Goal: Task Accomplishment & Management: Use online tool/utility

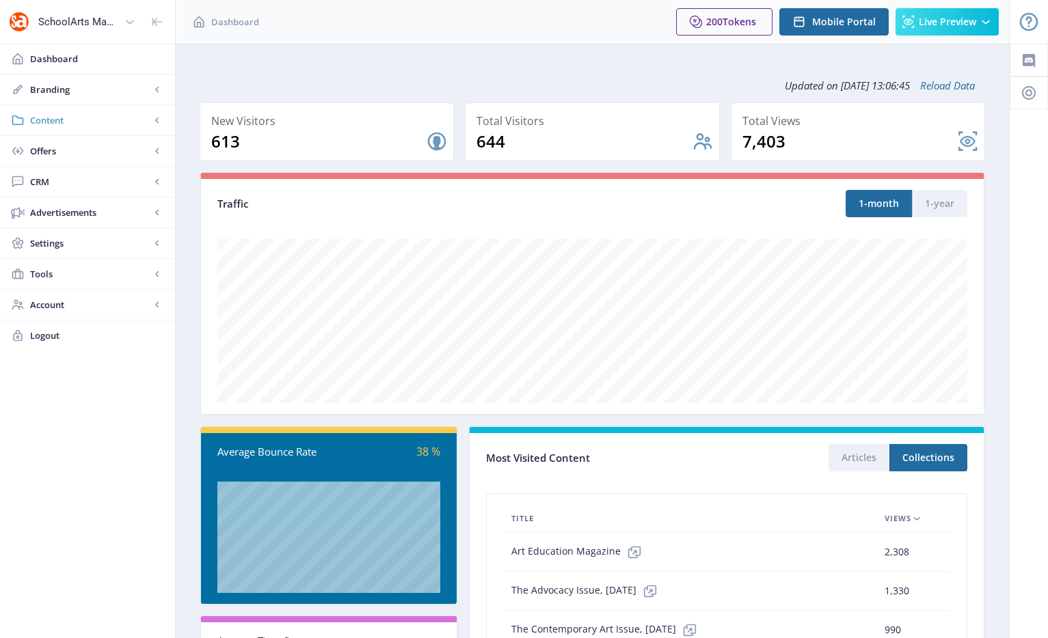
click at [87, 120] on span "Content" at bounding box center [90, 120] width 120 height 14
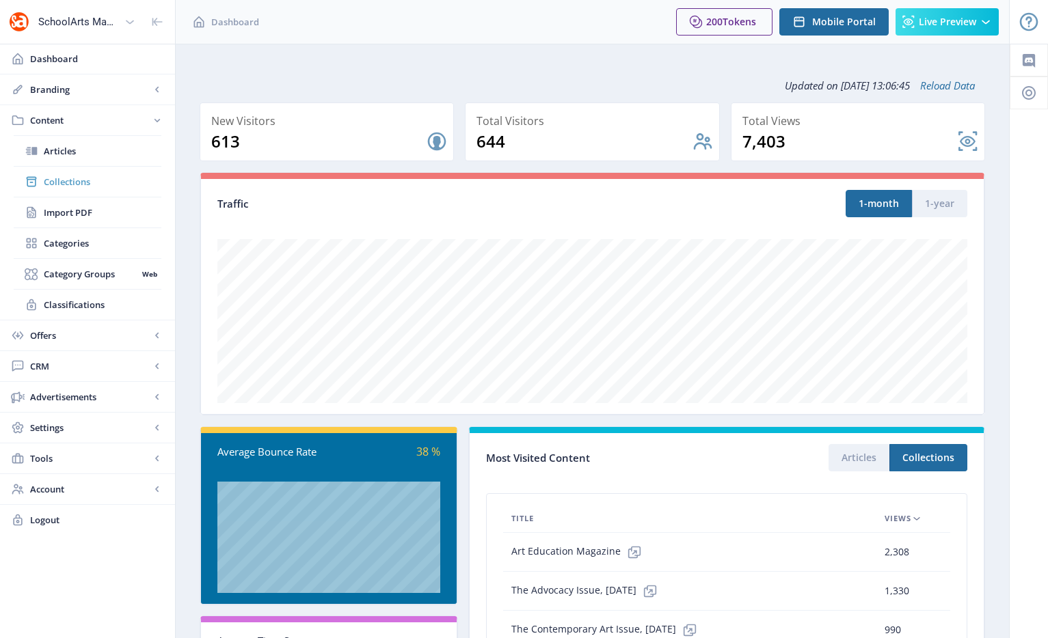
click at [77, 182] on span "Collections" at bounding box center [103, 182] width 118 height 14
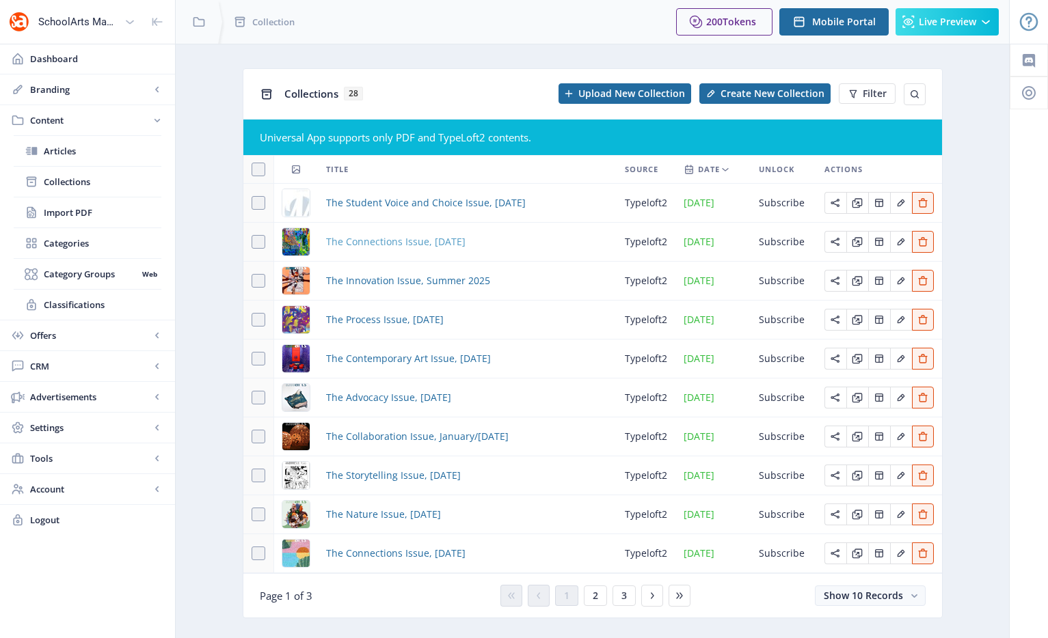
click at [388, 244] on span "The Connections Issue, [DATE]" at bounding box center [395, 242] width 139 height 16
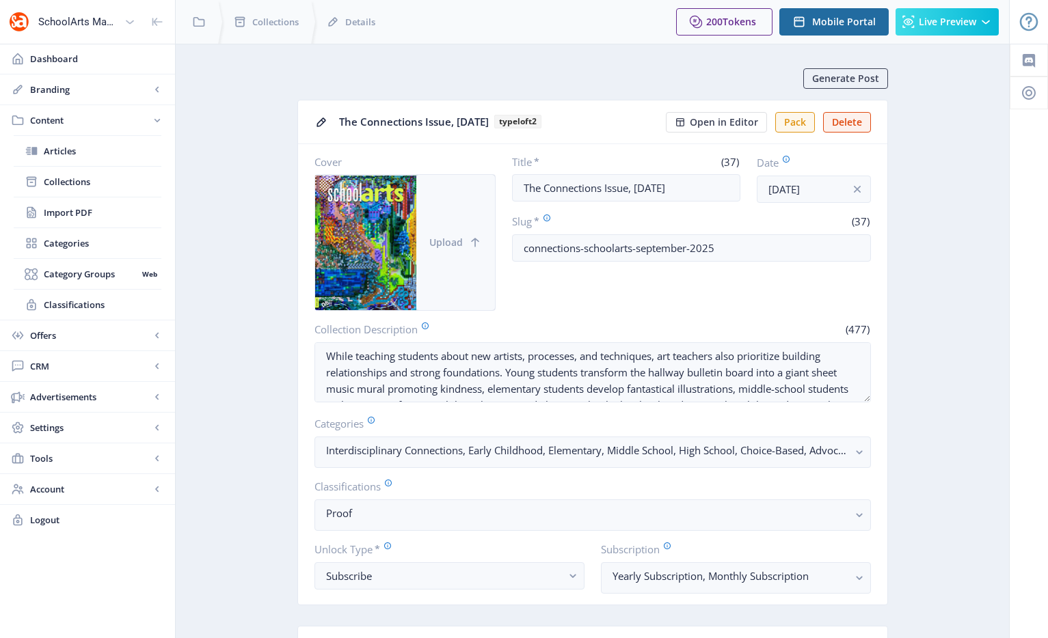
click at [421, 236] on button "Upload" at bounding box center [455, 242] width 79 height 135
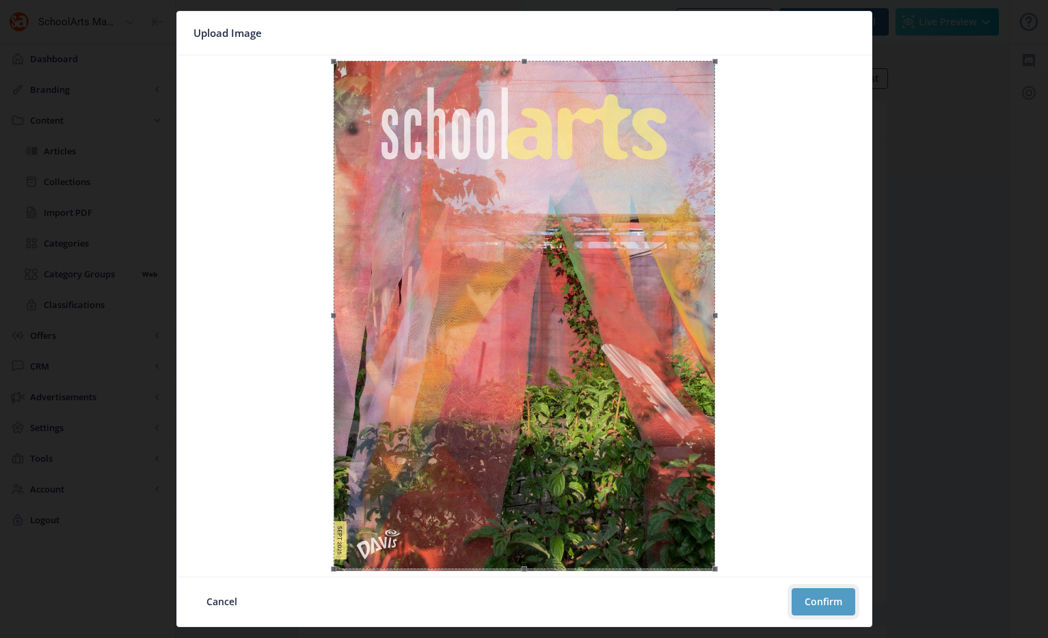
click at [828, 599] on button "Confirm" at bounding box center [823, 601] width 64 height 27
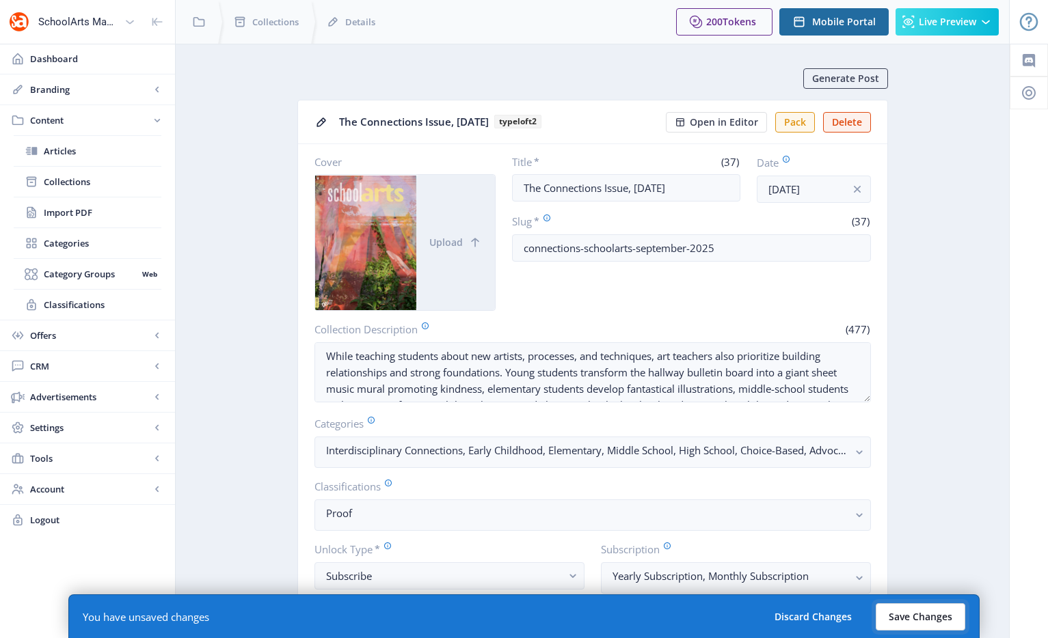
click at [927, 614] on button "Save Changes" at bounding box center [920, 616] width 90 height 27
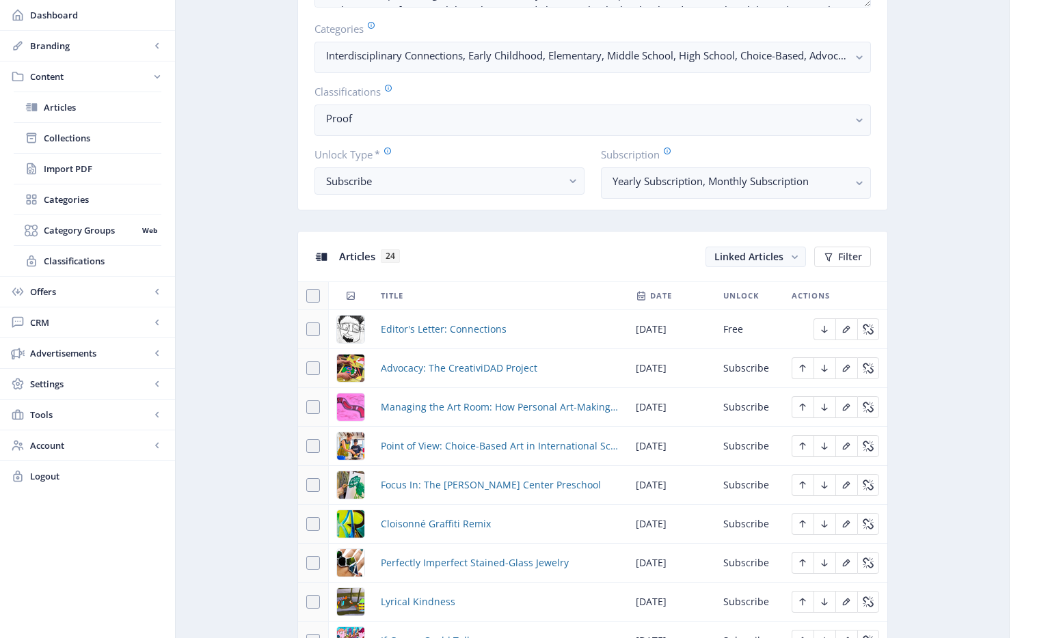
scroll to position [653, 0]
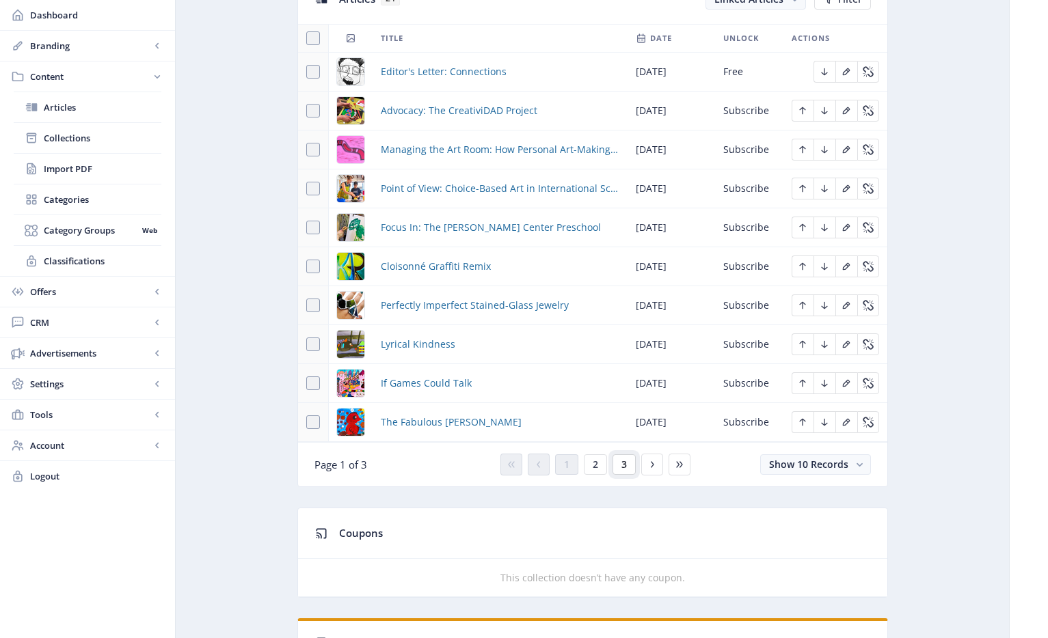
click at [626, 466] on button "3" at bounding box center [623, 464] width 23 height 21
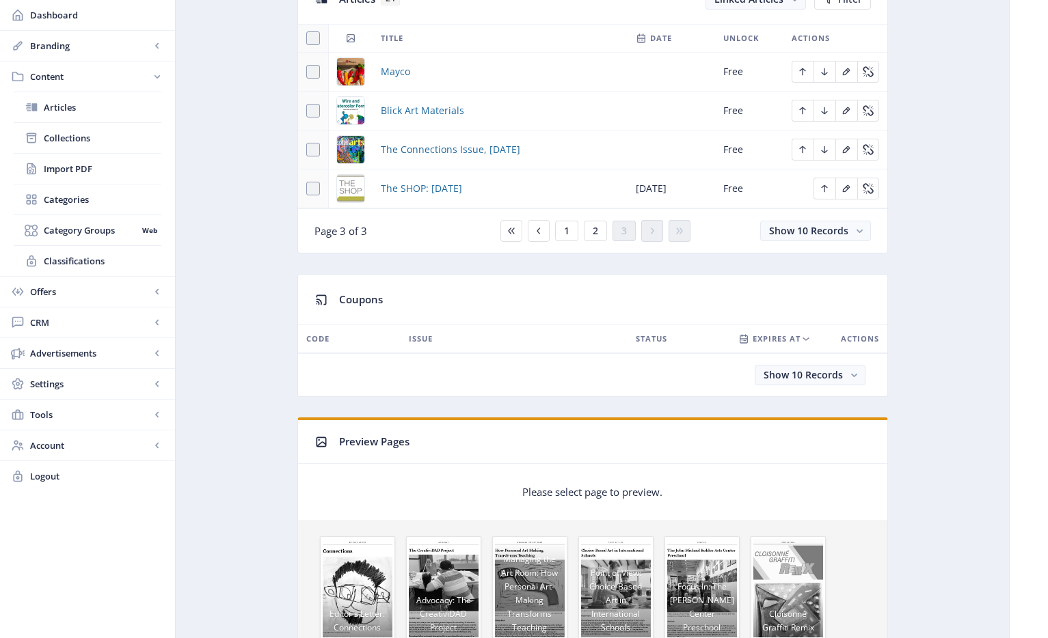
scroll to position [434, 0]
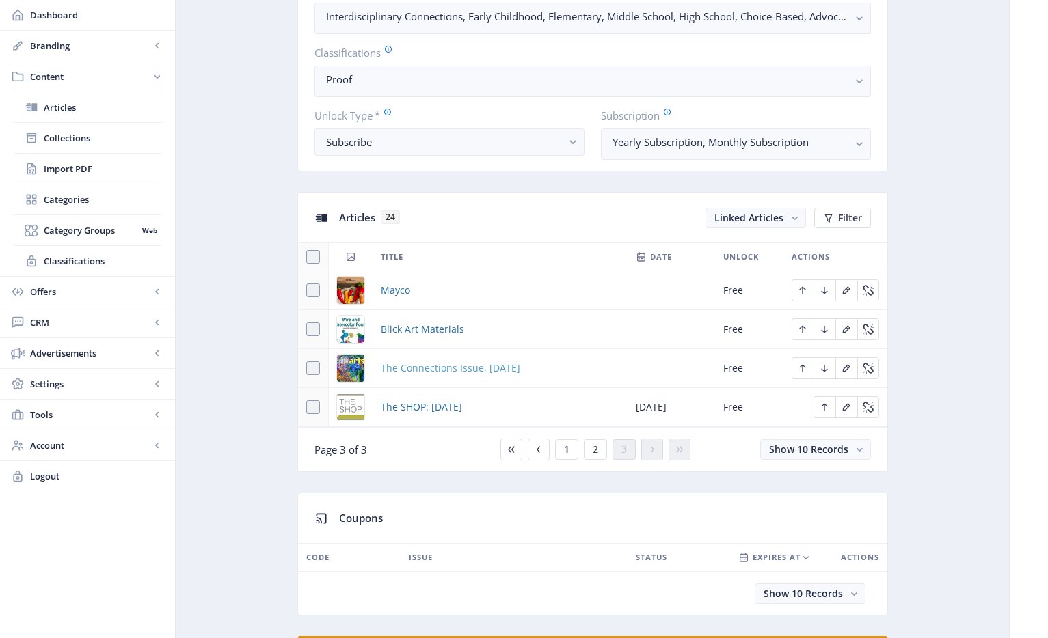
click at [495, 368] on span "The Connections Issue, [DATE]" at bounding box center [450, 368] width 139 height 16
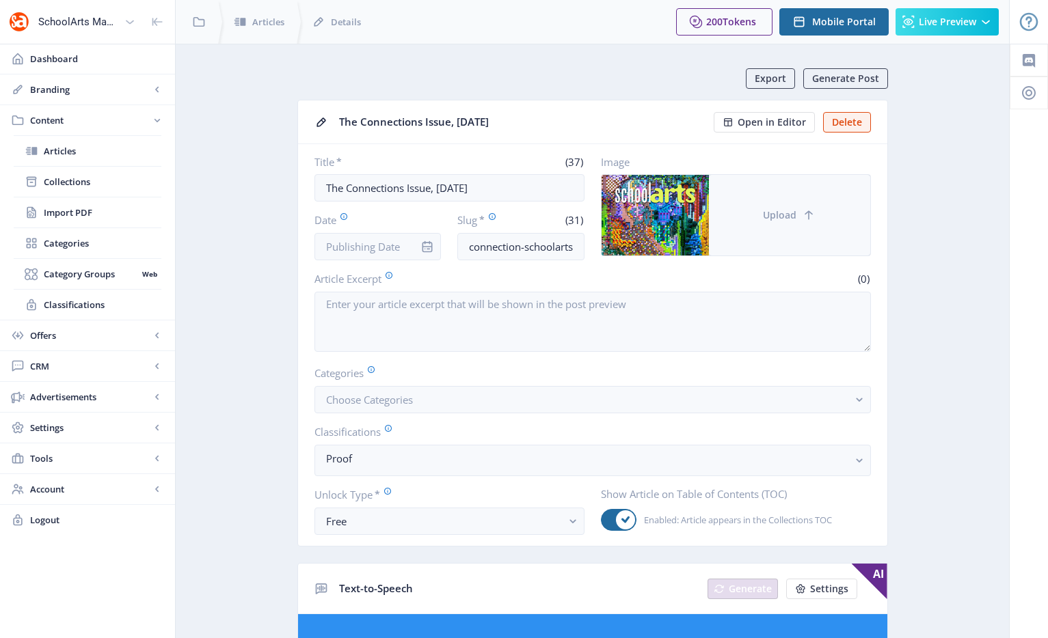
click at [753, 203] on button "Upload" at bounding box center [789, 215] width 161 height 81
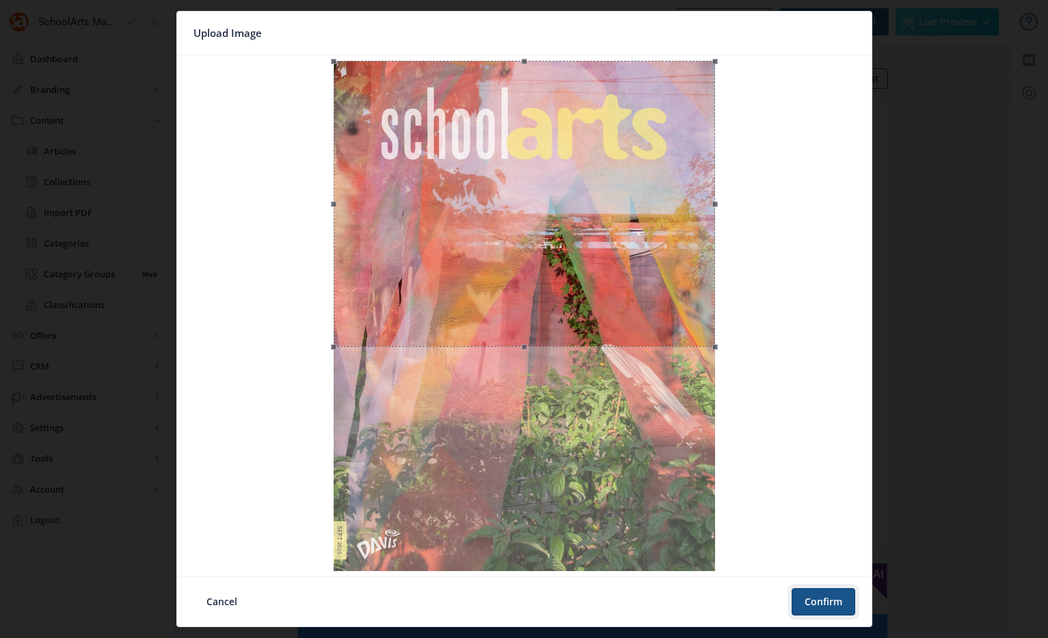
click at [820, 591] on button "Confirm" at bounding box center [823, 601] width 64 height 27
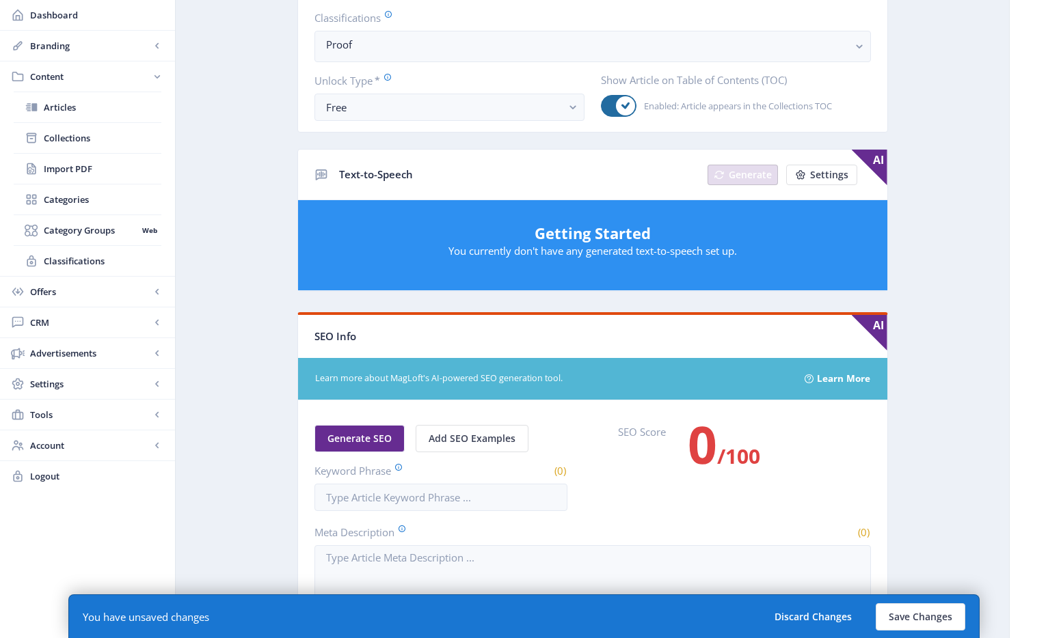
scroll to position [758, 0]
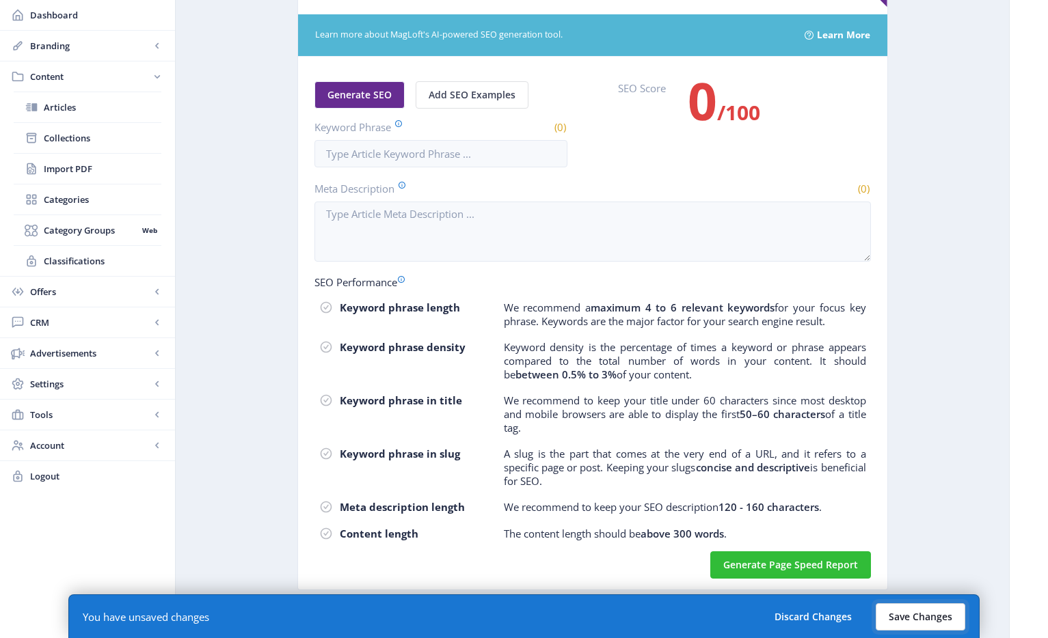
click at [918, 614] on button "Save Changes" at bounding box center [920, 616] width 90 height 27
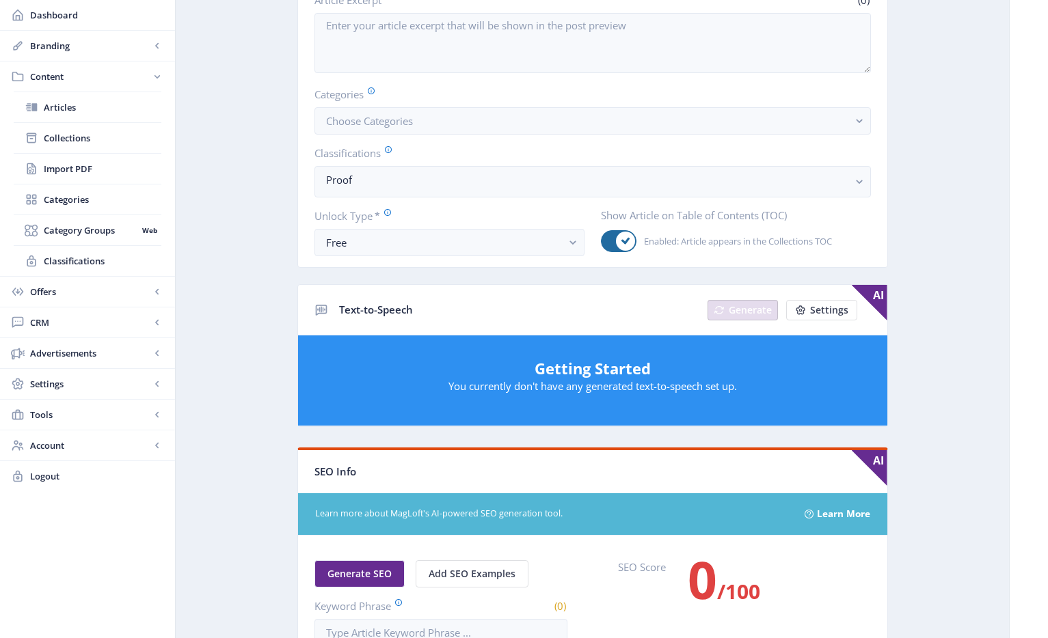
scroll to position [0, 0]
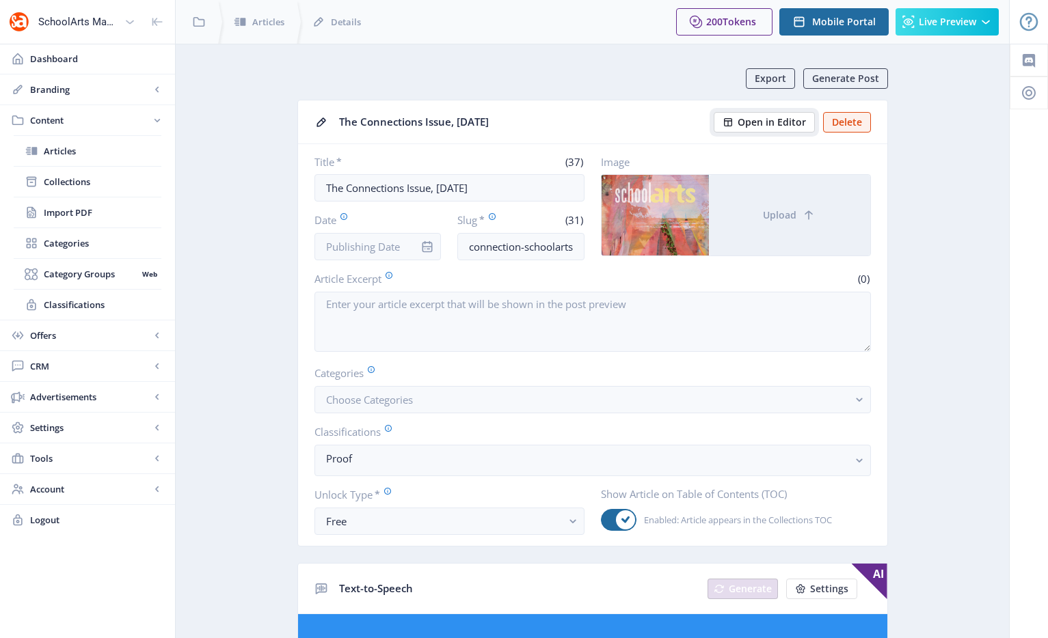
click at [794, 120] on span "Open in Editor" at bounding box center [771, 122] width 68 height 11
click at [948, 17] on span "Live Preview" at bounding box center [946, 21] width 57 height 11
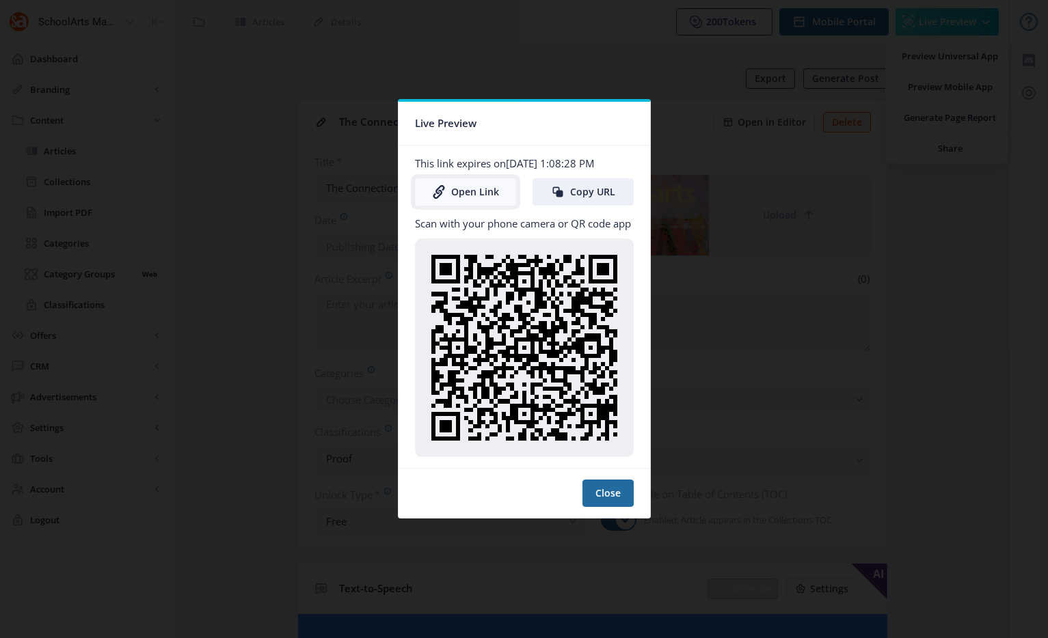
click at [467, 192] on link "Open Link" at bounding box center [465, 191] width 101 height 27
